Goal: Navigation & Orientation: Find specific page/section

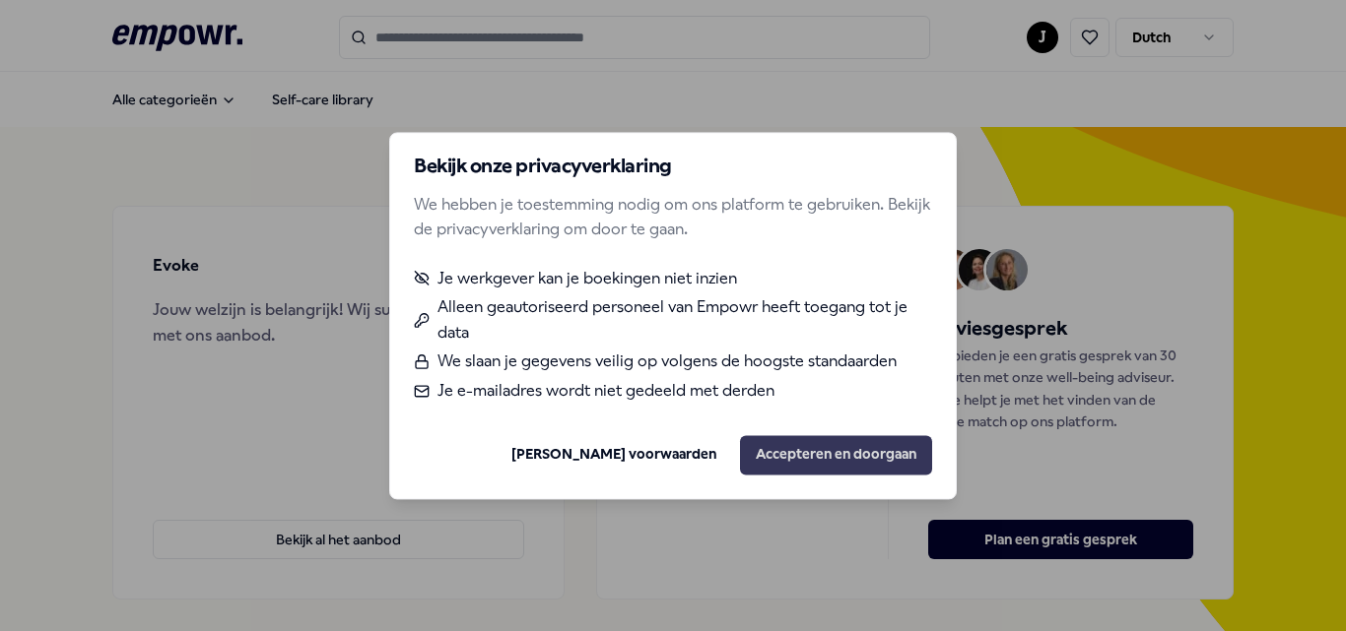
click at [815, 471] on button "Accepteren en doorgaan" at bounding box center [836, 454] width 192 height 39
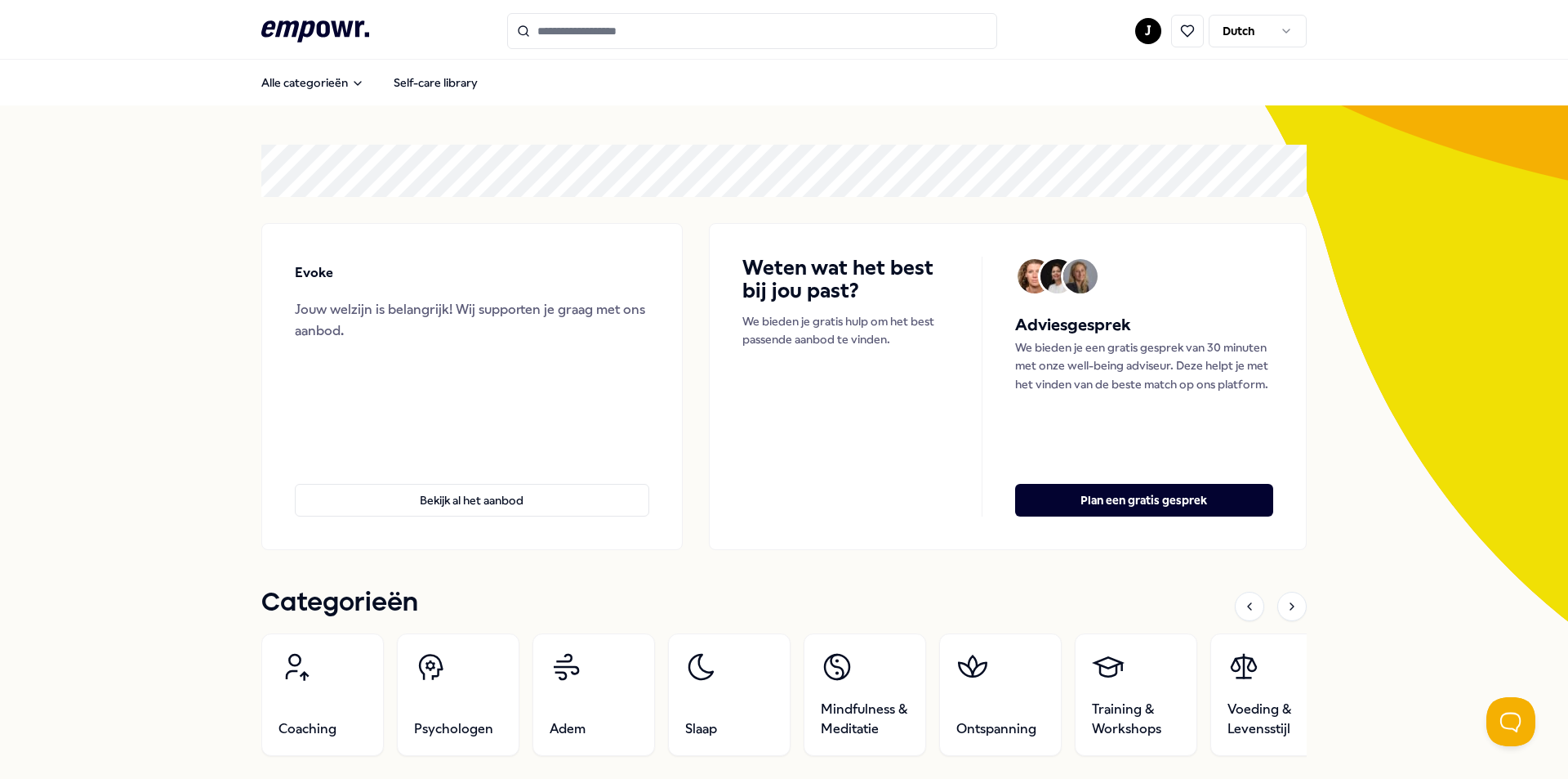
click at [1115, 34] on html ".empowr-logo_svg__cls-1{fill:#03032f} J Dutch Alle categorieën Self-care librar…" at bounding box center [784, 389] width 1568 height 779
click at [1115, 84] on div "Dashboard" at bounding box center [1142, 85] width 162 height 47
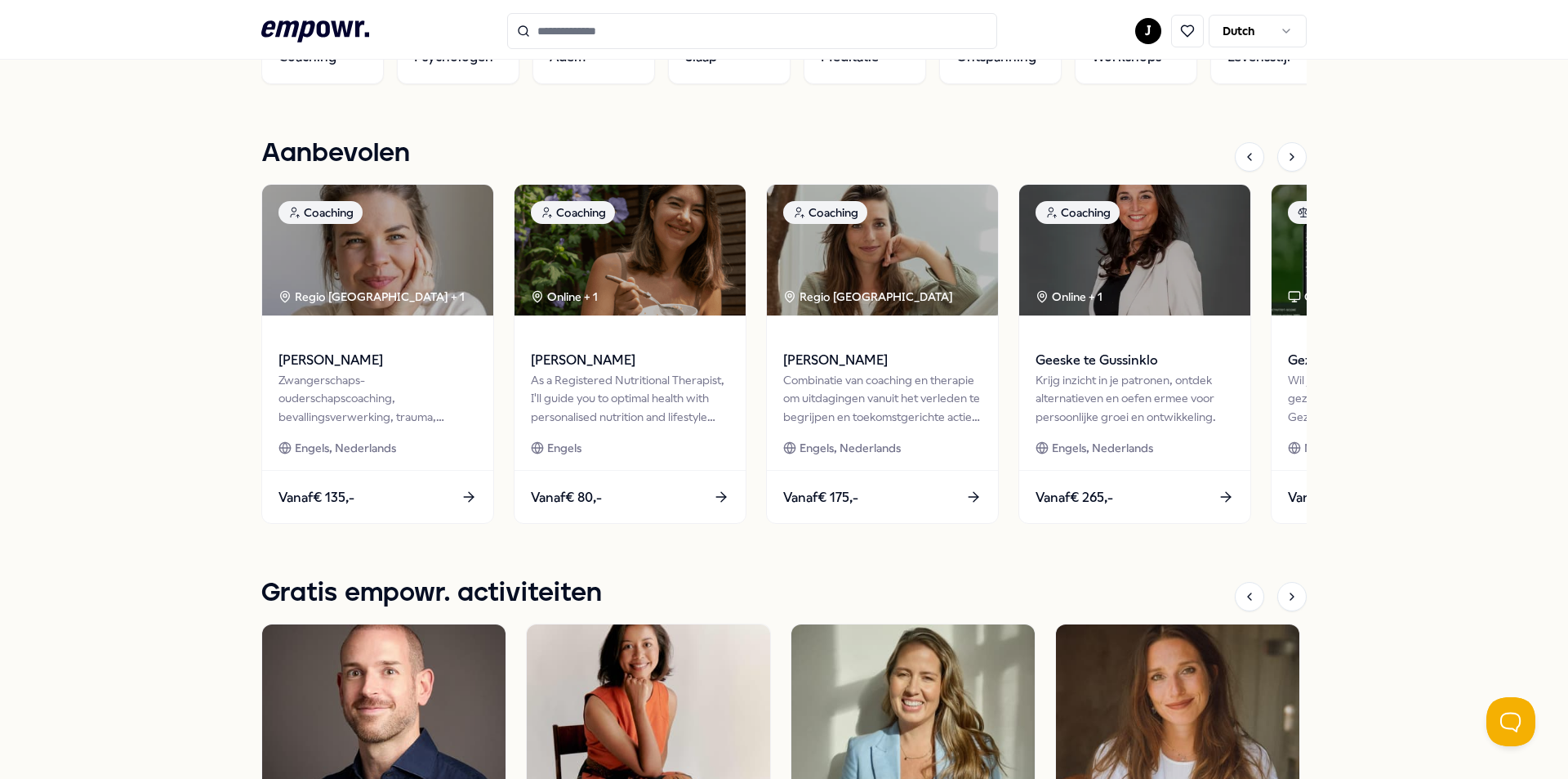
scroll to position [635, 0]
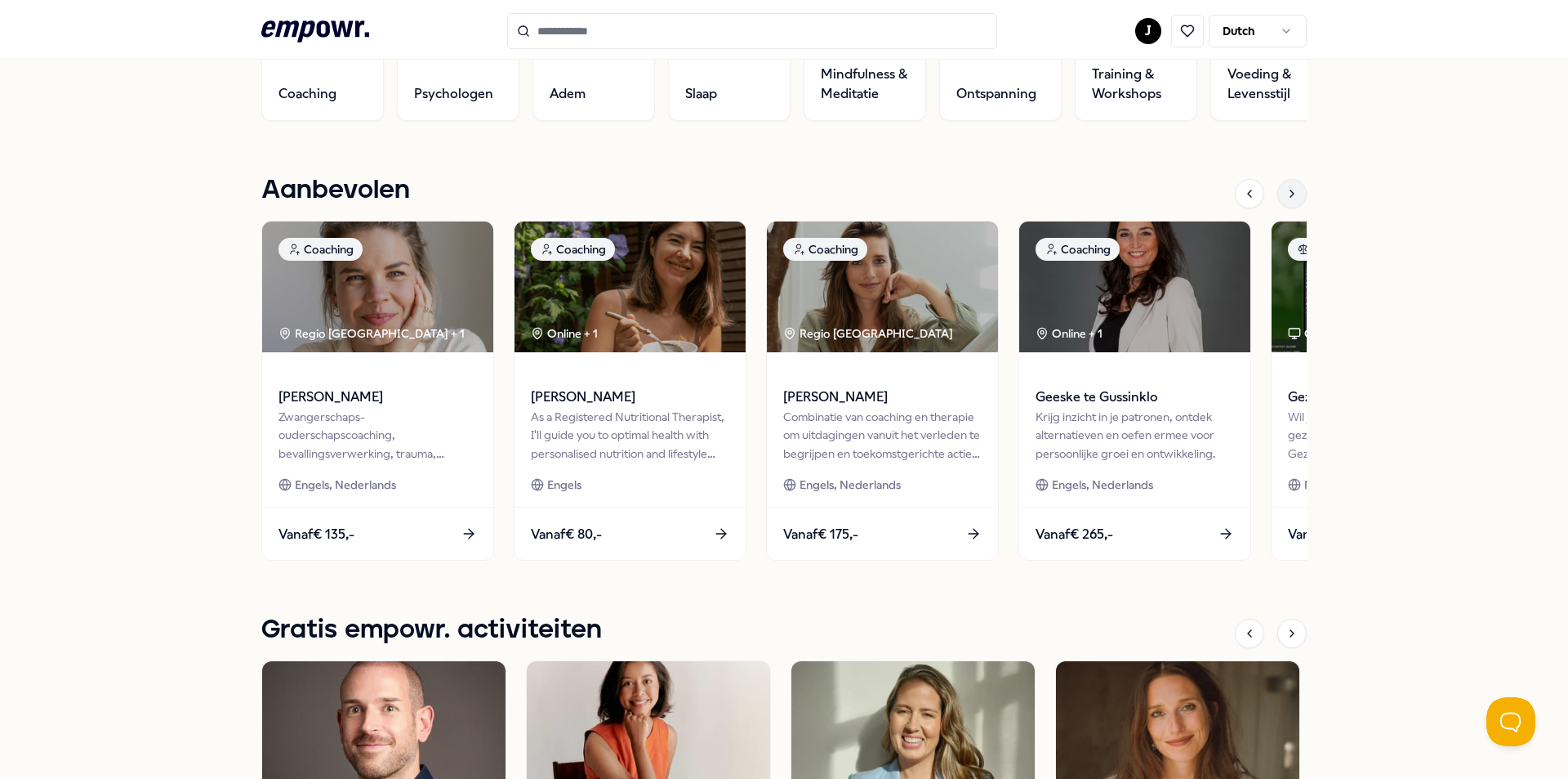
click at [1115, 192] on icon at bounding box center [1293, 194] width 13 height 13
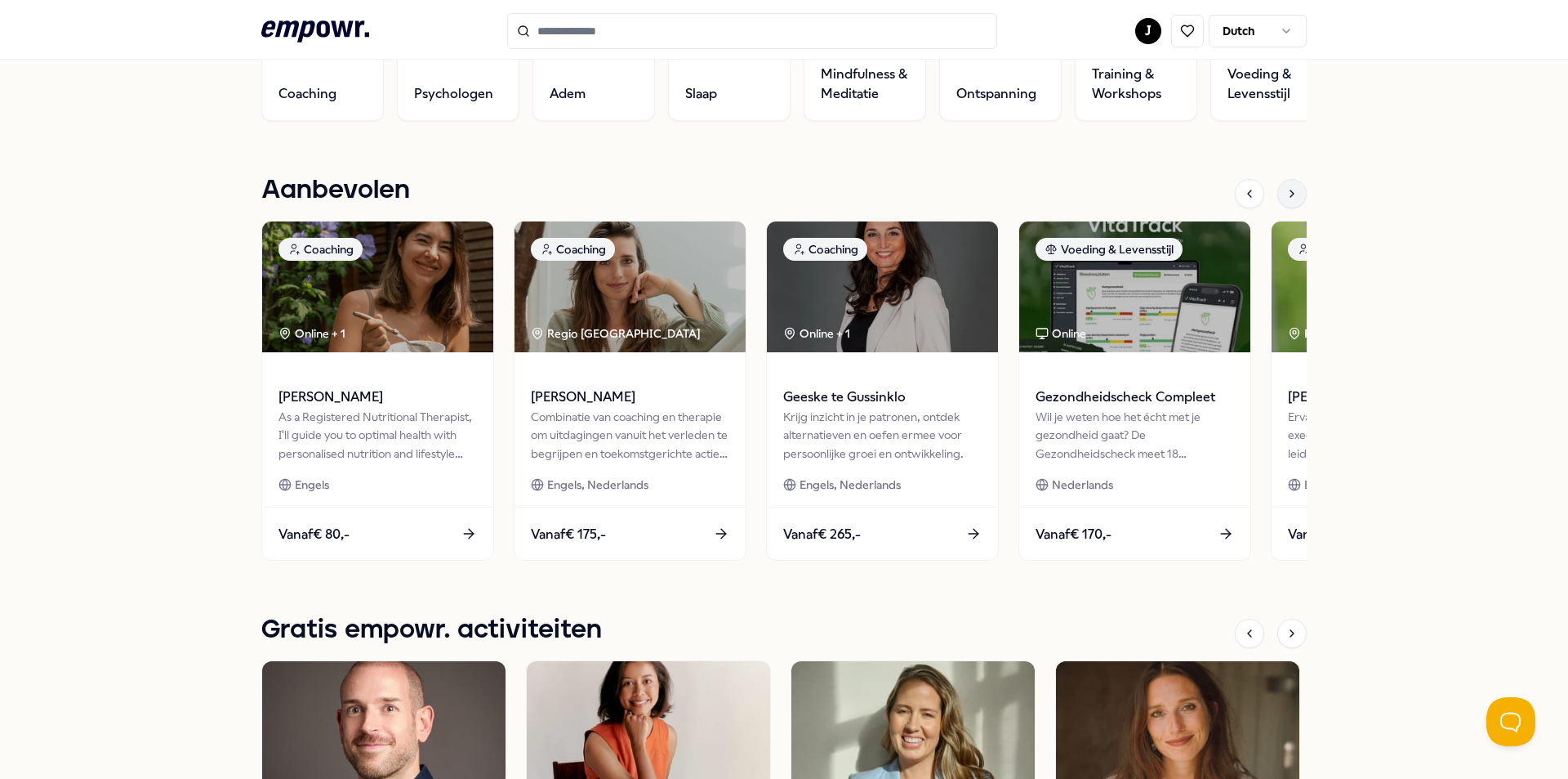
click at [1115, 204] on div at bounding box center [1292, 193] width 29 height 29
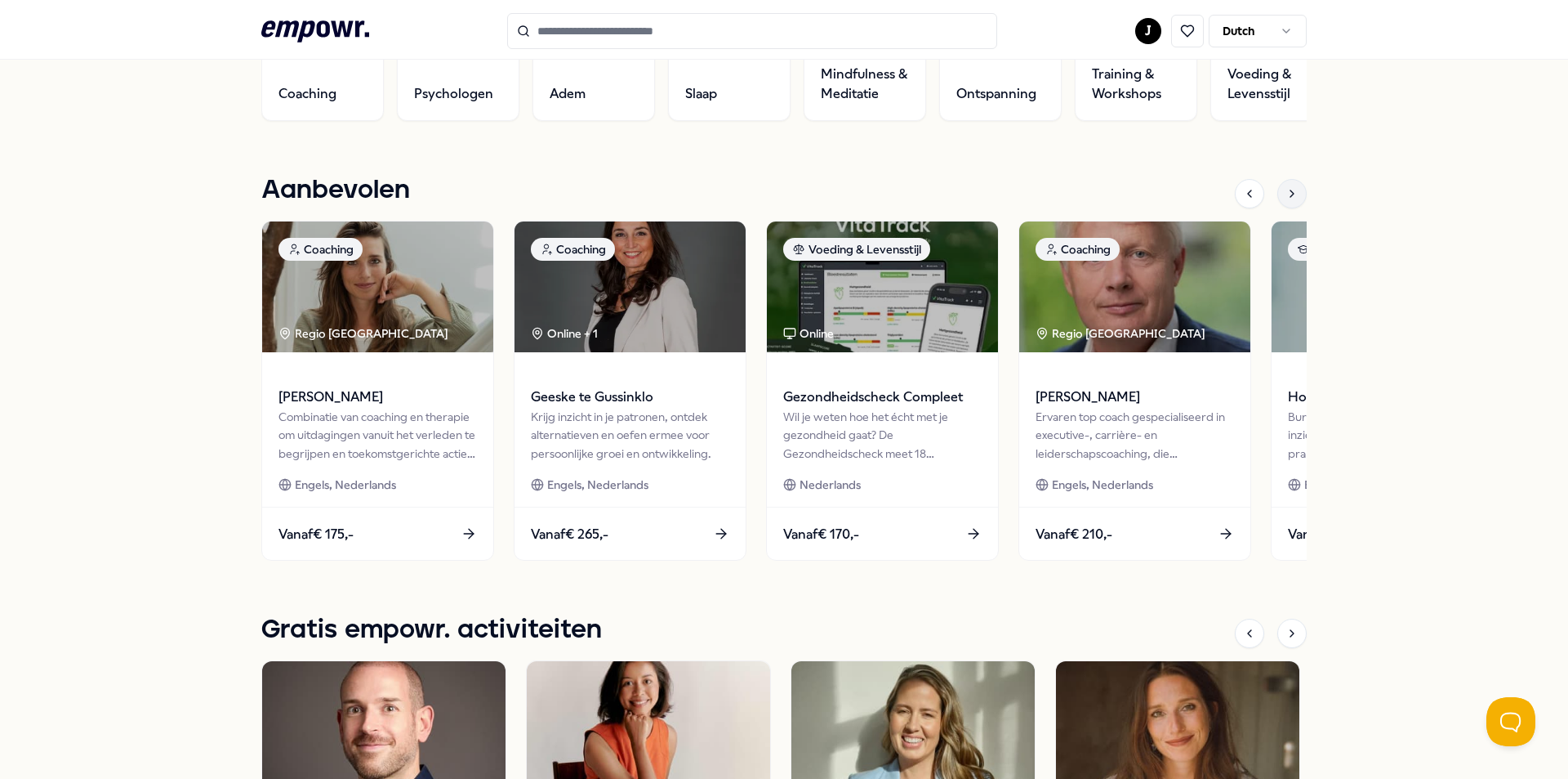
click at [1115, 204] on div at bounding box center [1292, 193] width 29 height 29
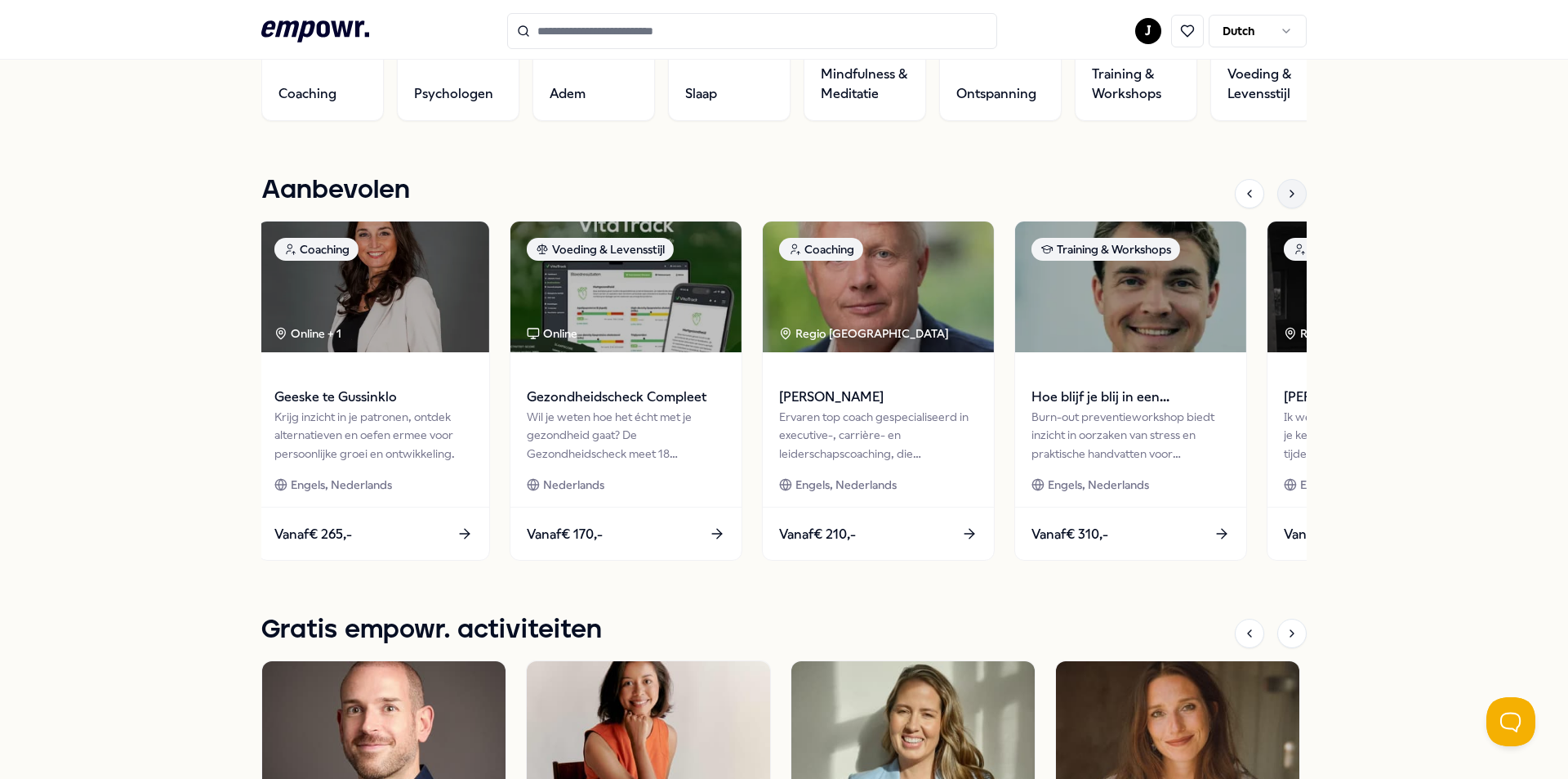
click at [1115, 204] on div at bounding box center [1292, 193] width 29 height 29
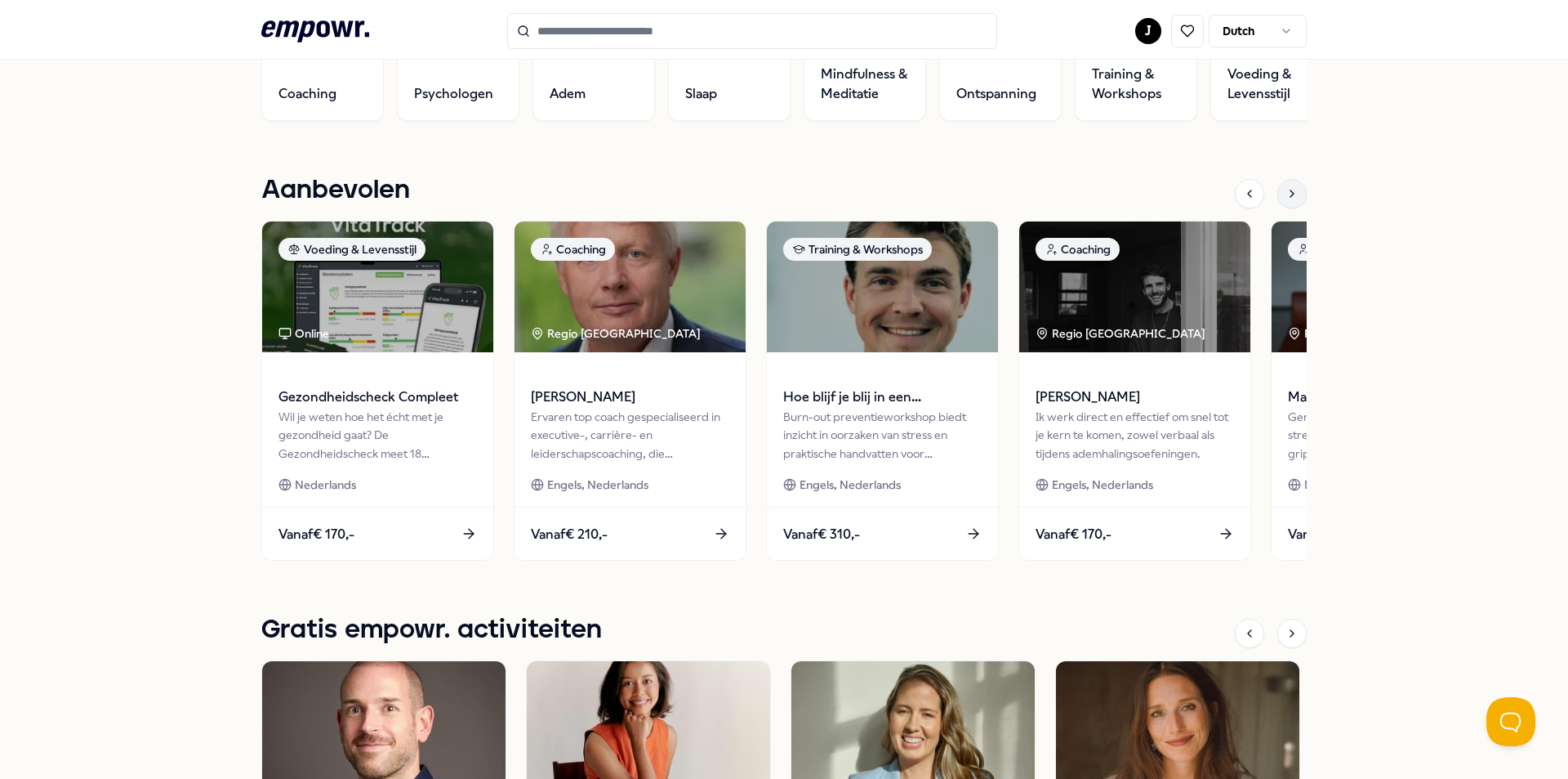
click at [1115, 204] on div at bounding box center [1292, 193] width 29 height 29
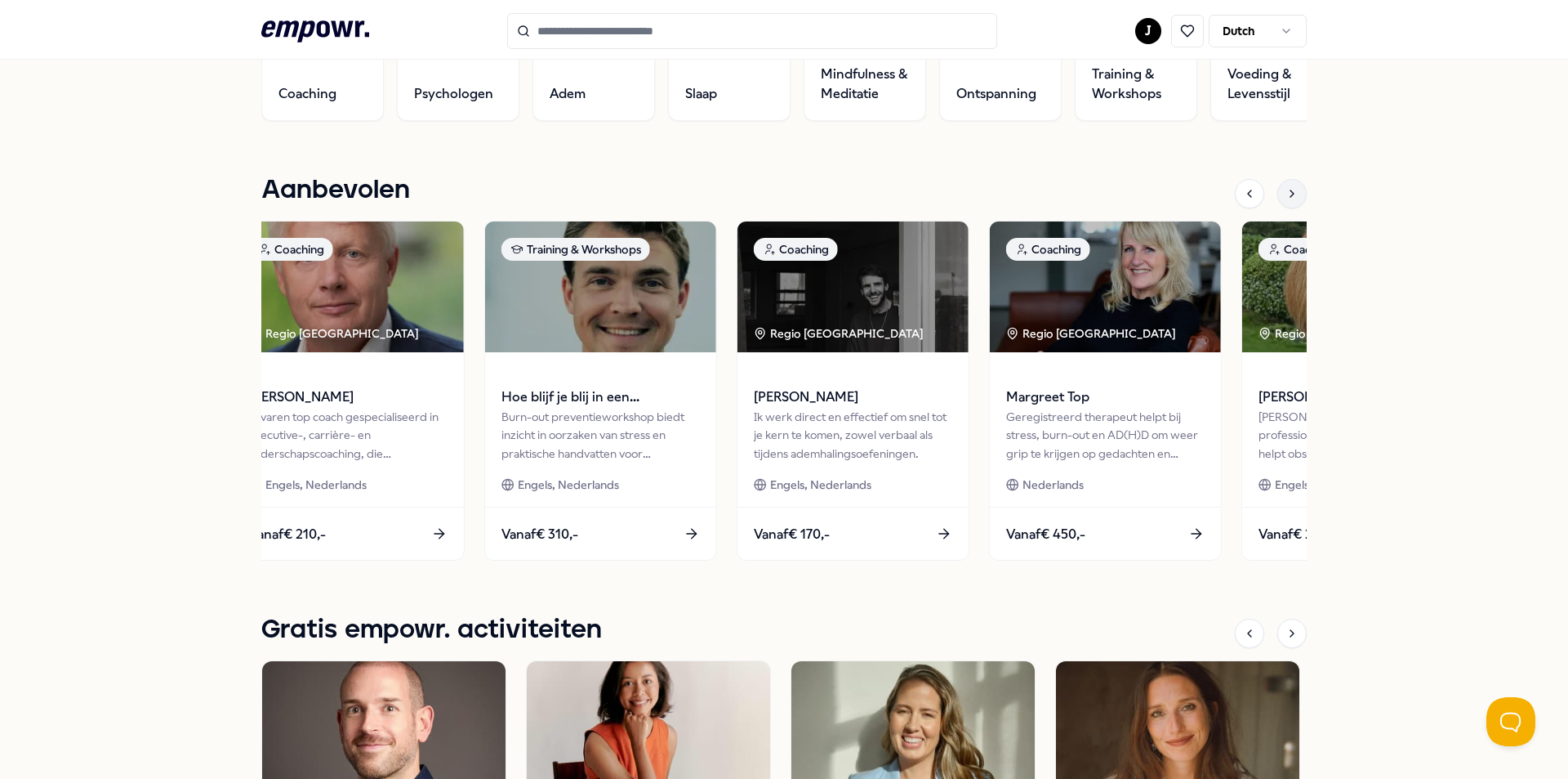
click at [1115, 204] on div at bounding box center [1292, 193] width 29 height 29
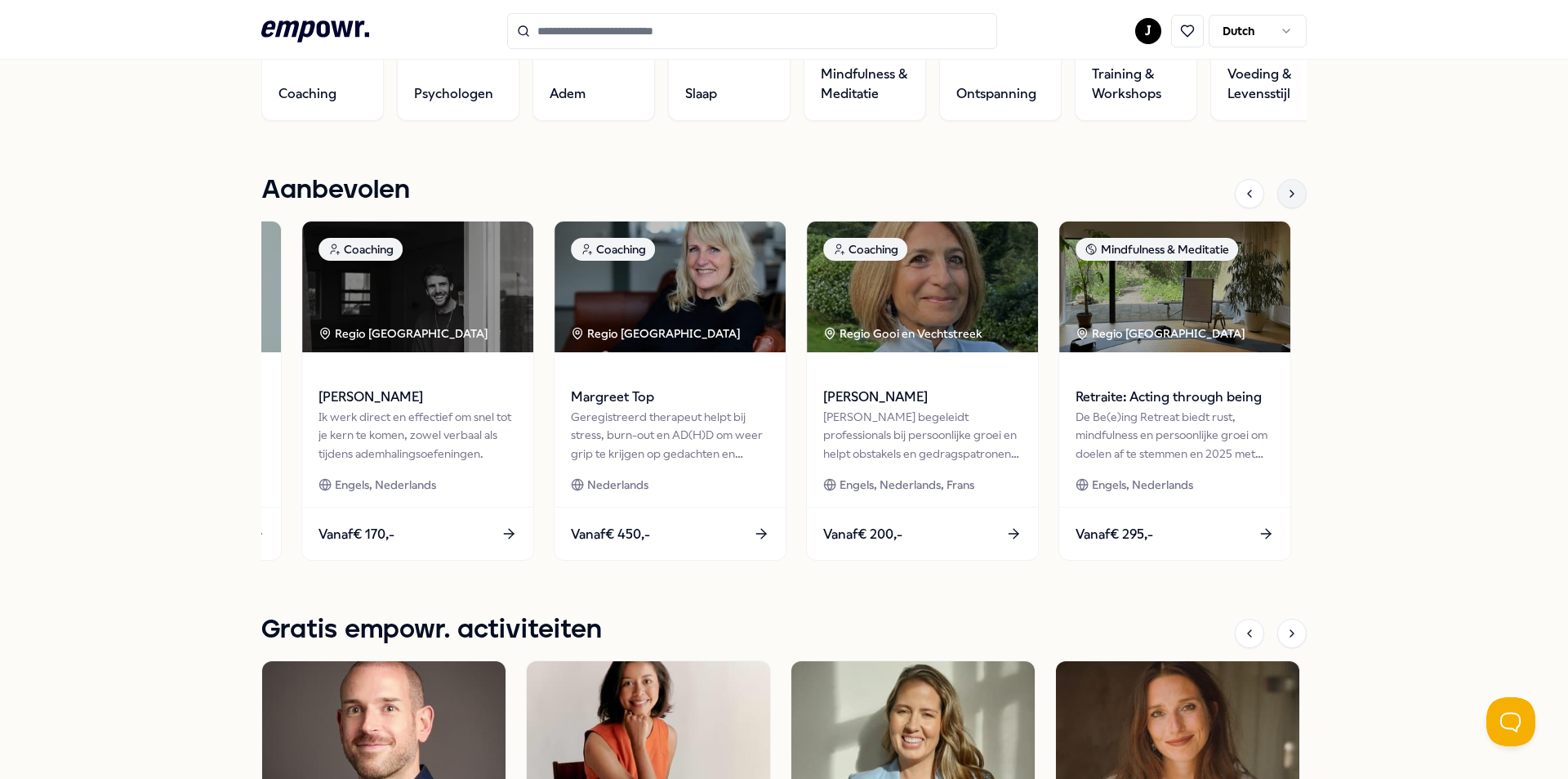
click at [1115, 204] on div at bounding box center [1292, 193] width 29 height 29
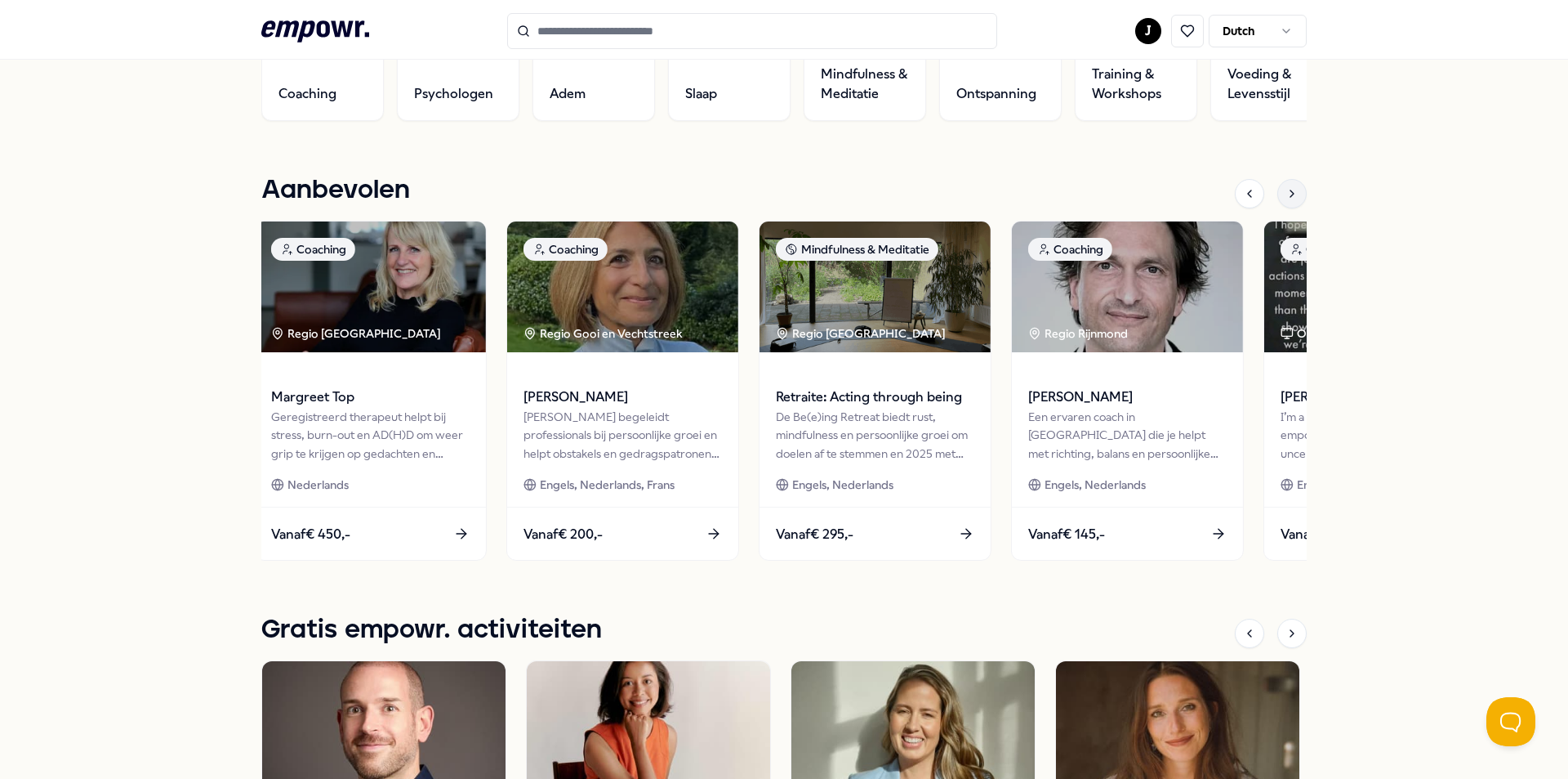
click at [1115, 204] on div at bounding box center [1292, 193] width 29 height 29
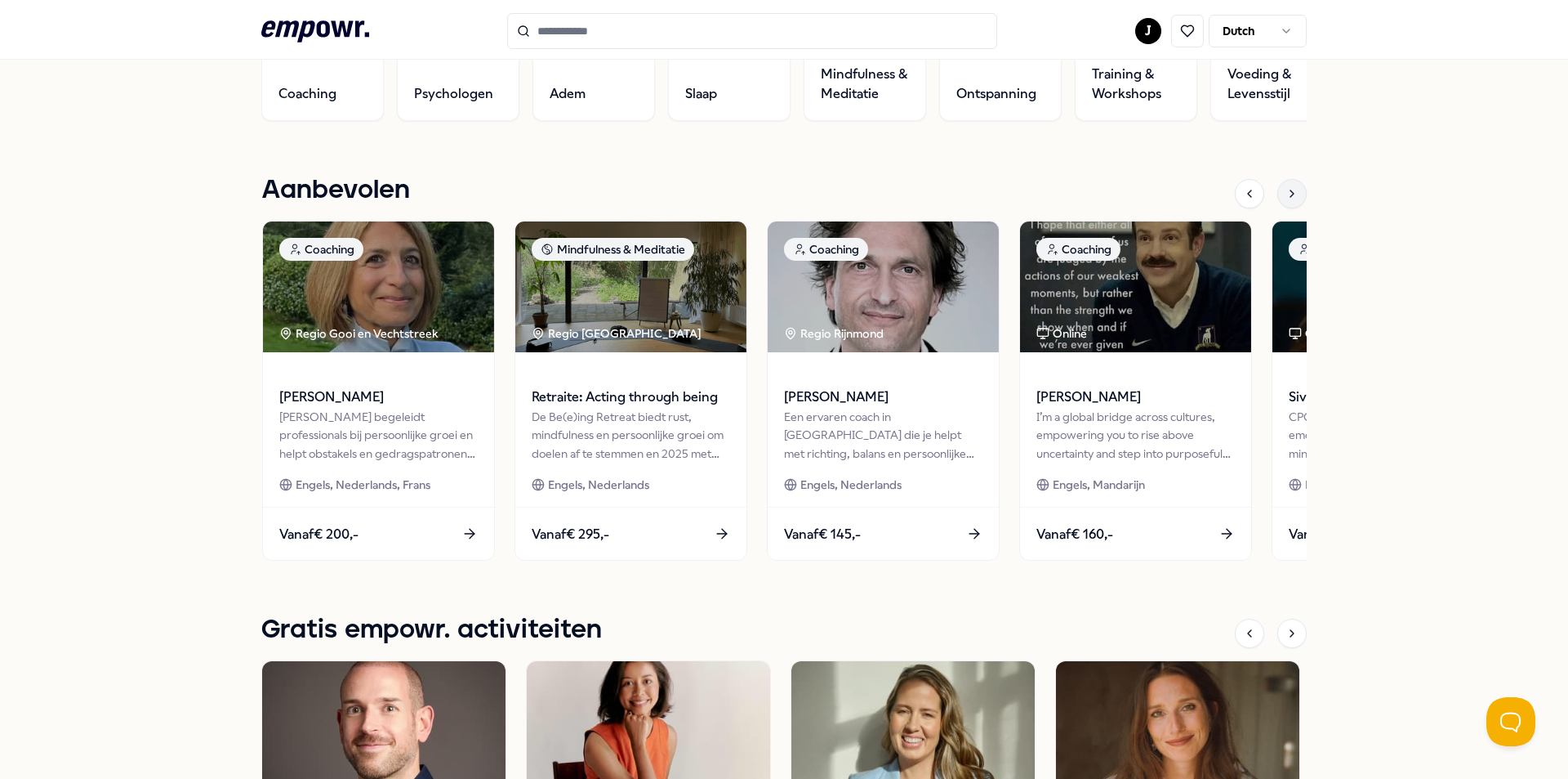
click at [1115, 204] on div at bounding box center [1292, 193] width 29 height 29
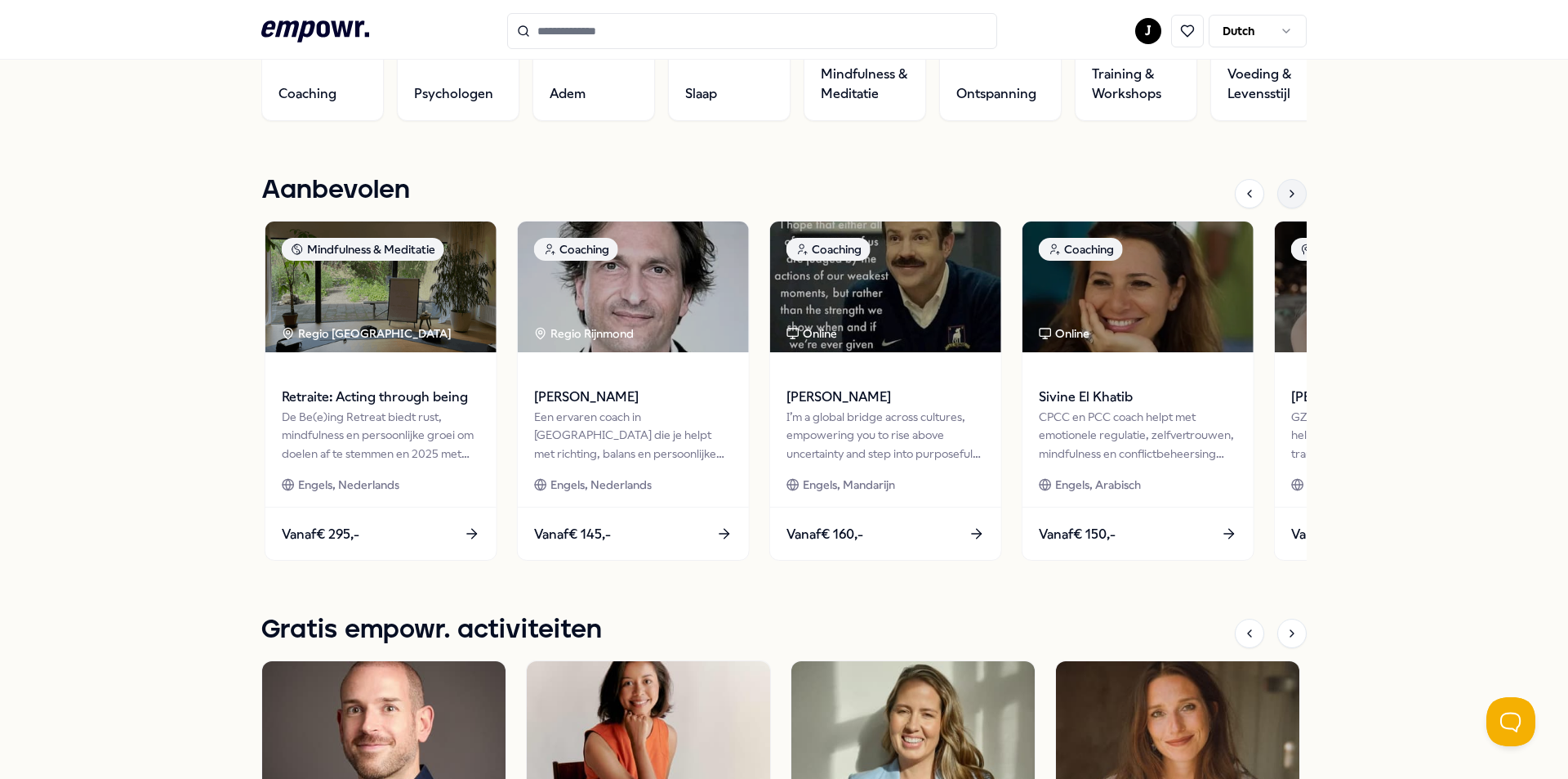
click at [1115, 204] on div at bounding box center [1292, 193] width 29 height 29
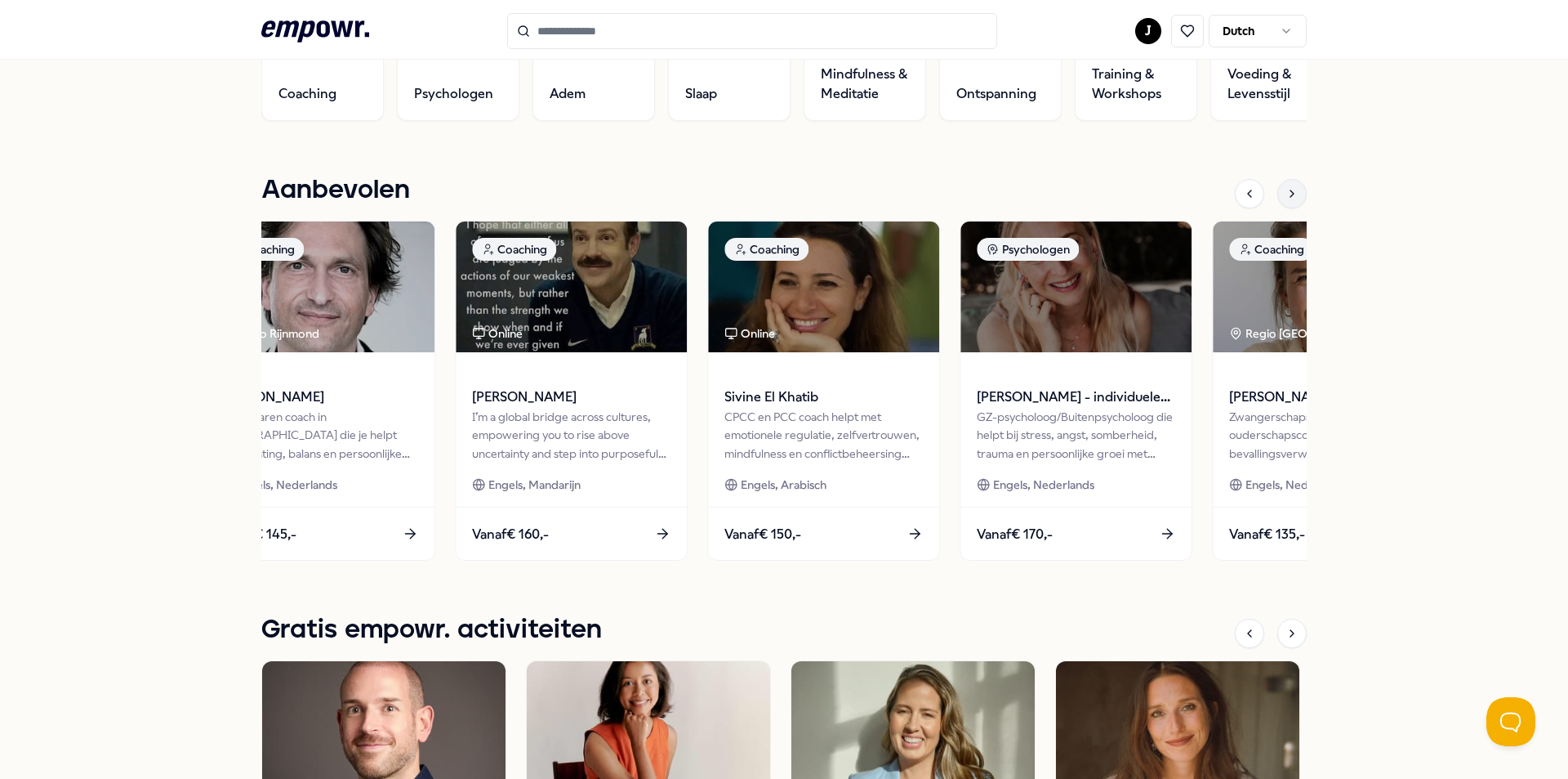
click at [1115, 204] on div at bounding box center [1292, 193] width 29 height 29
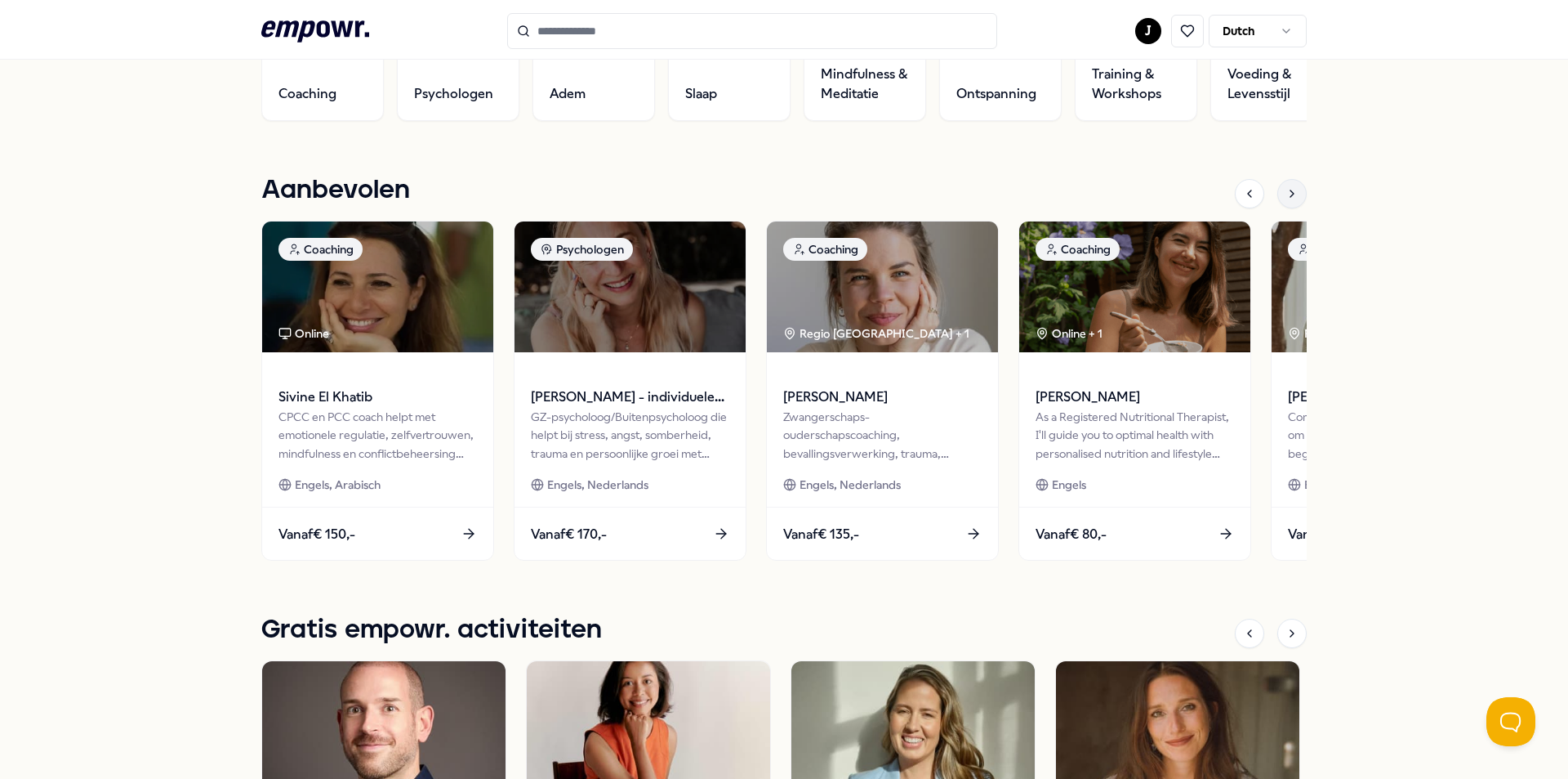
click at [1115, 204] on div at bounding box center [1292, 193] width 29 height 29
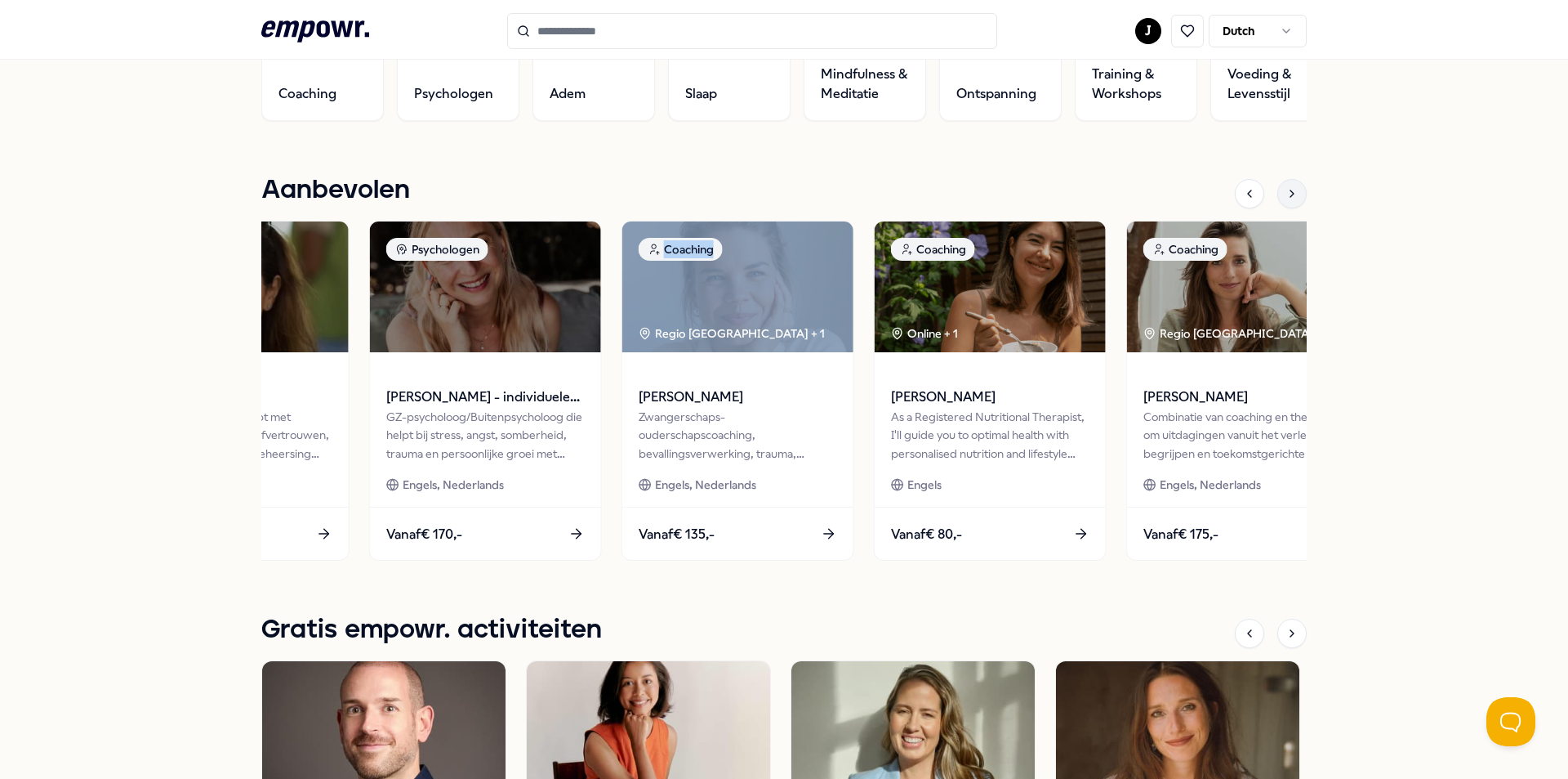
click at [1115, 204] on div at bounding box center [1292, 193] width 29 height 29
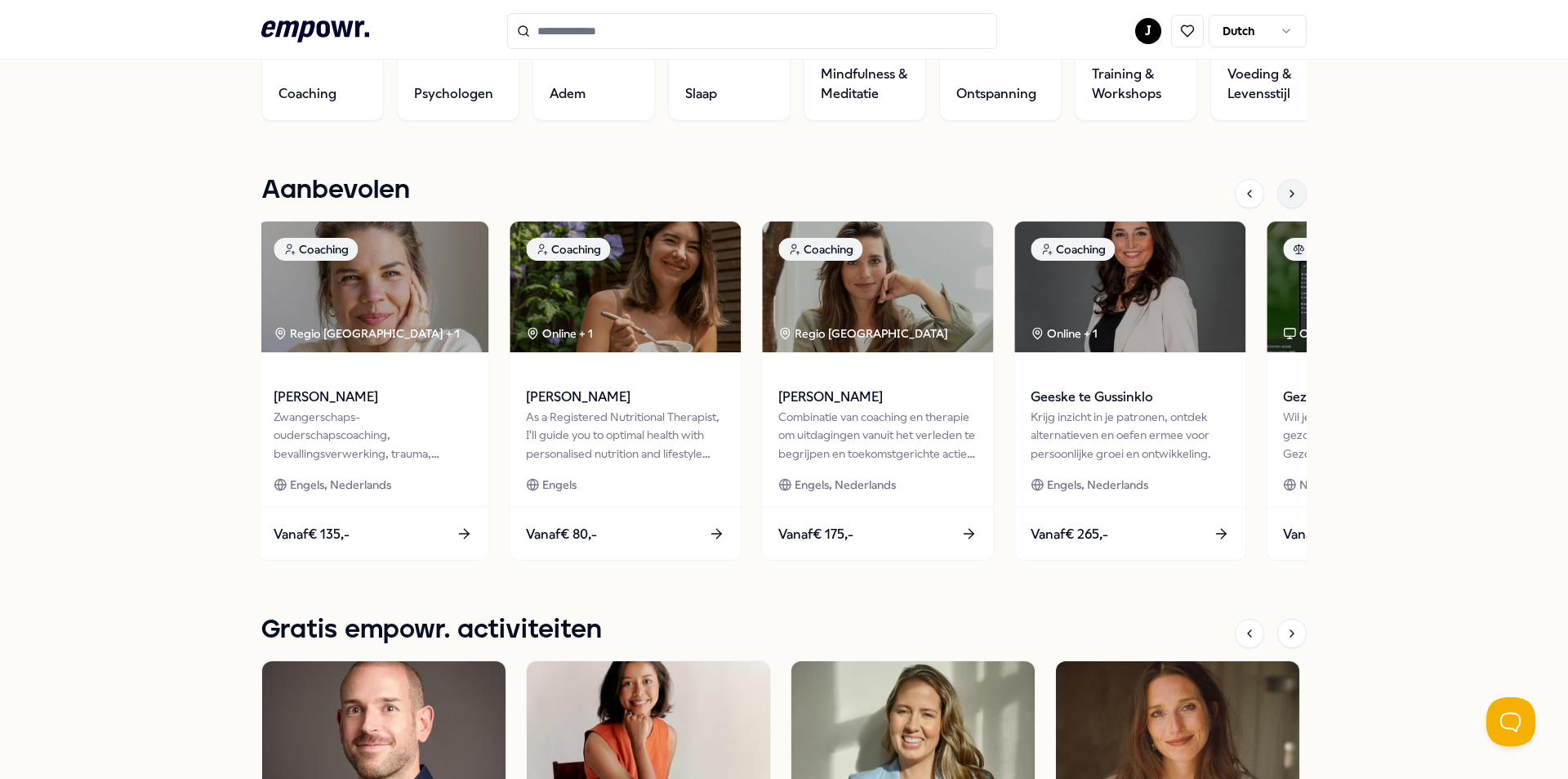
click at [1115, 204] on div at bounding box center [1292, 193] width 29 height 29
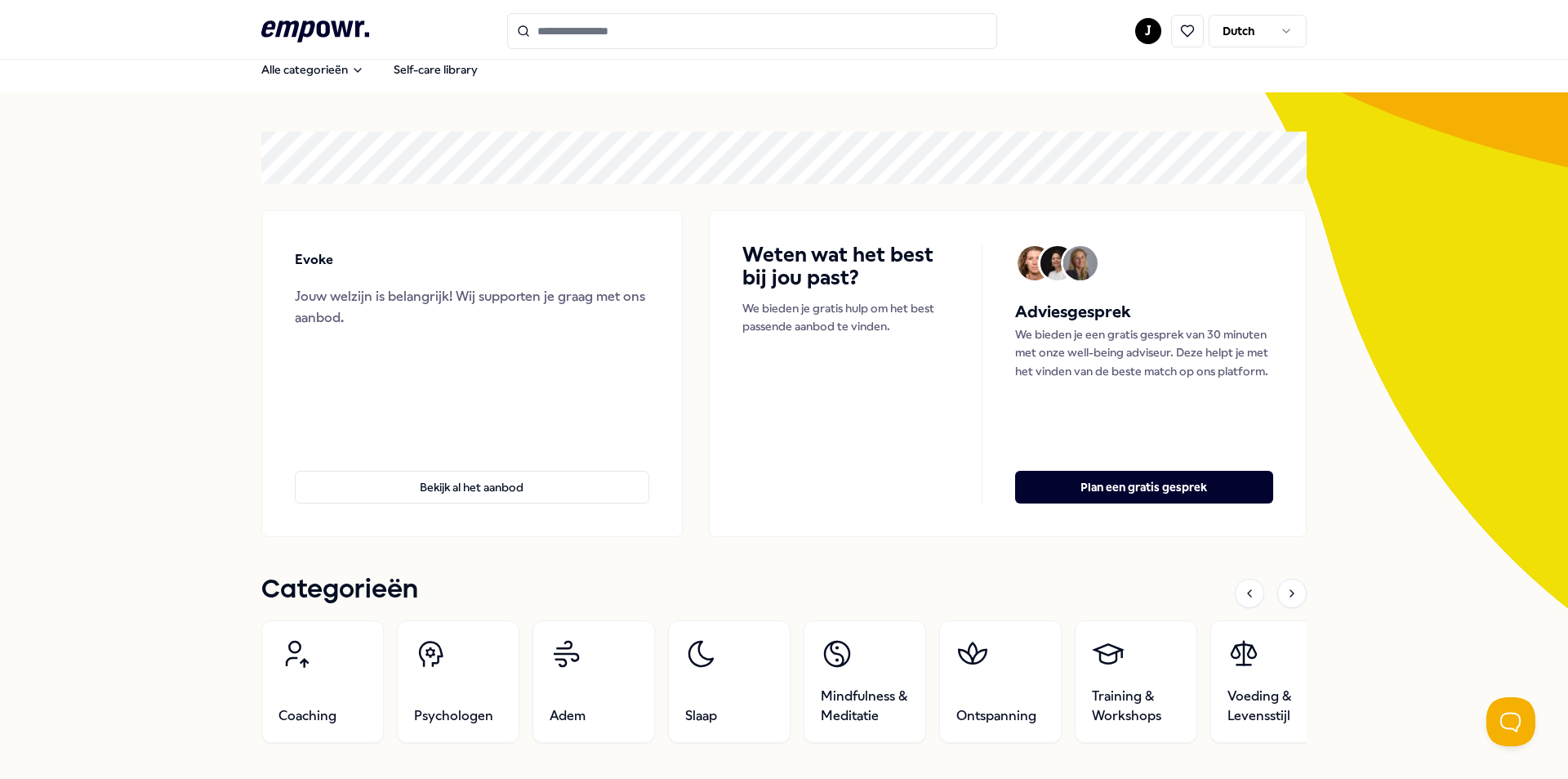
scroll to position [0, 0]
